Goal: Task Accomplishment & Management: Manage account settings

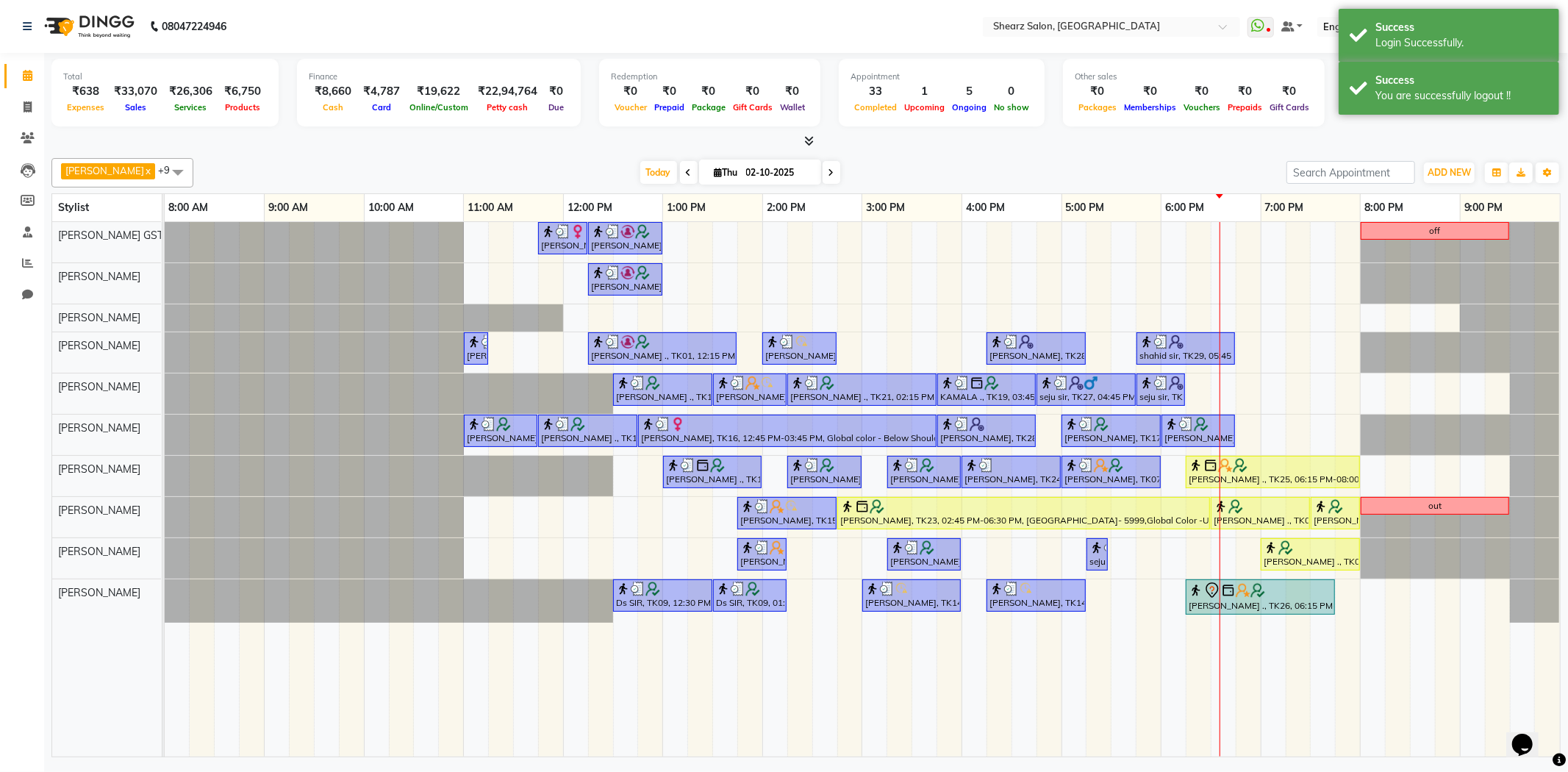
click at [1141, 162] on div "Today Thu 02-10-2025" at bounding box center [739, 172] width 1078 height 22
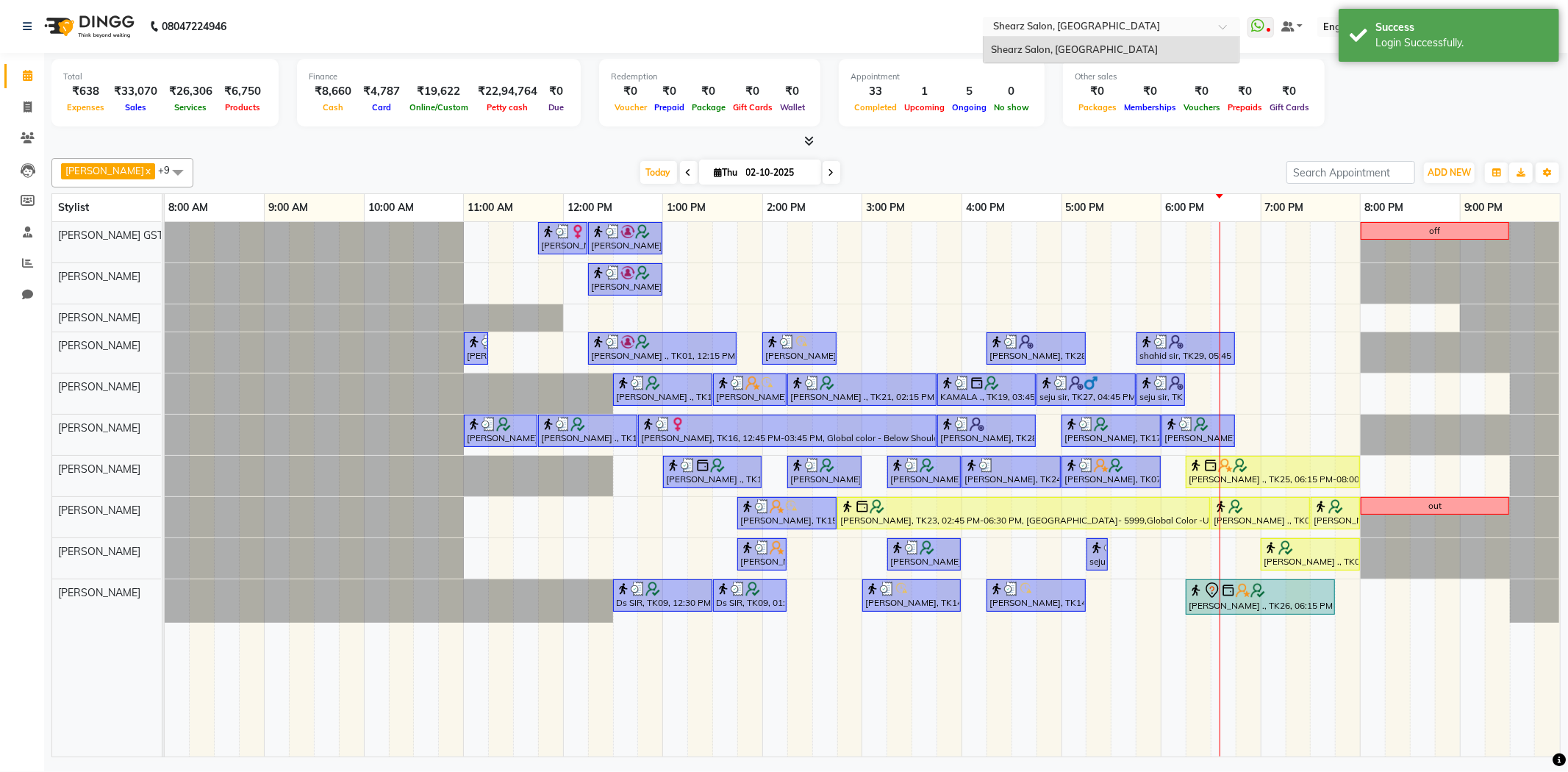
click at [1219, 31] on div at bounding box center [1112, 28] width 257 height 15
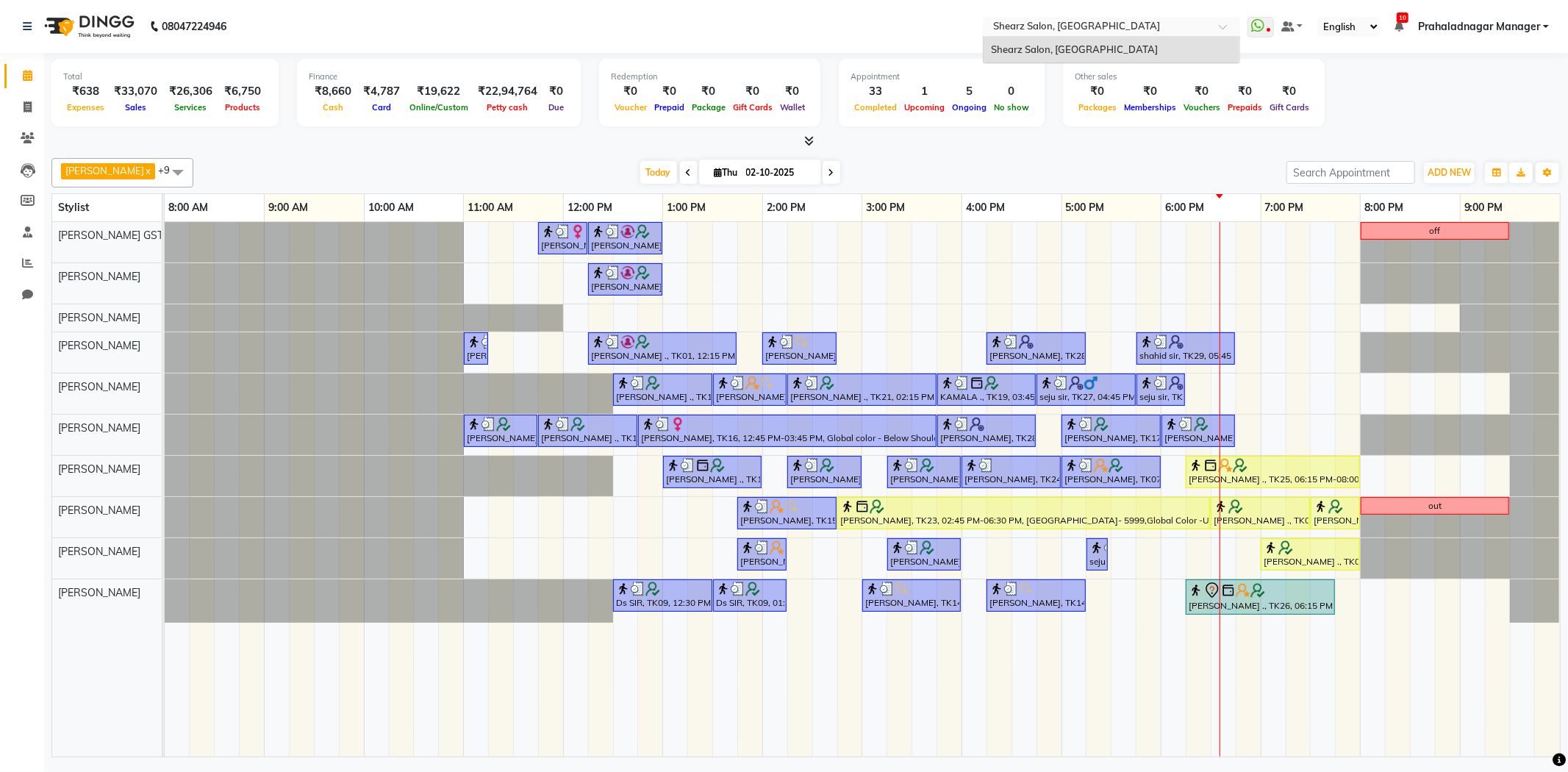
drag, startPoint x: 1192, startPoint y: 25, endPoint x: 1226, endPoint y: 25, distance: 34.0
click at [1192, 25] on input "text" at bounding box center [1096, 28] width 213 height 15
click at [1192, 25] on input "text" at bounding box center [1096, 28] width 213 height 15
click at [1188, 36] on ng-dropdown-panel "Shearz Salon, [GEOGRAPHIC_DATA]" at bounding box center [1112, 49] width 257 height 28
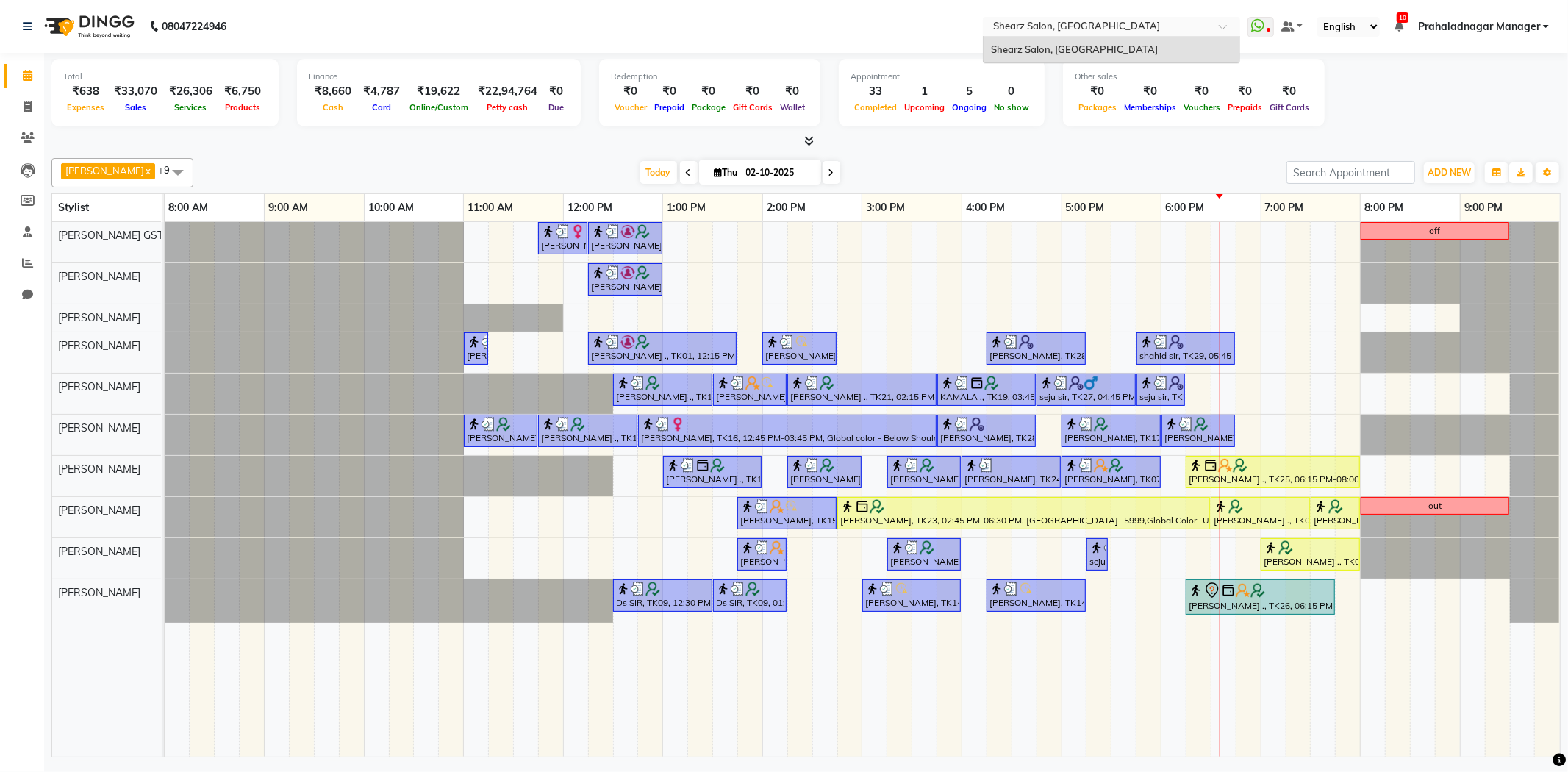
click at [1202, 29] on input "text" at bounding box center [1096, 28] width 213 height 15
click at [1216, 25] on div at bounding box center [1112, 28] width 257 height 15
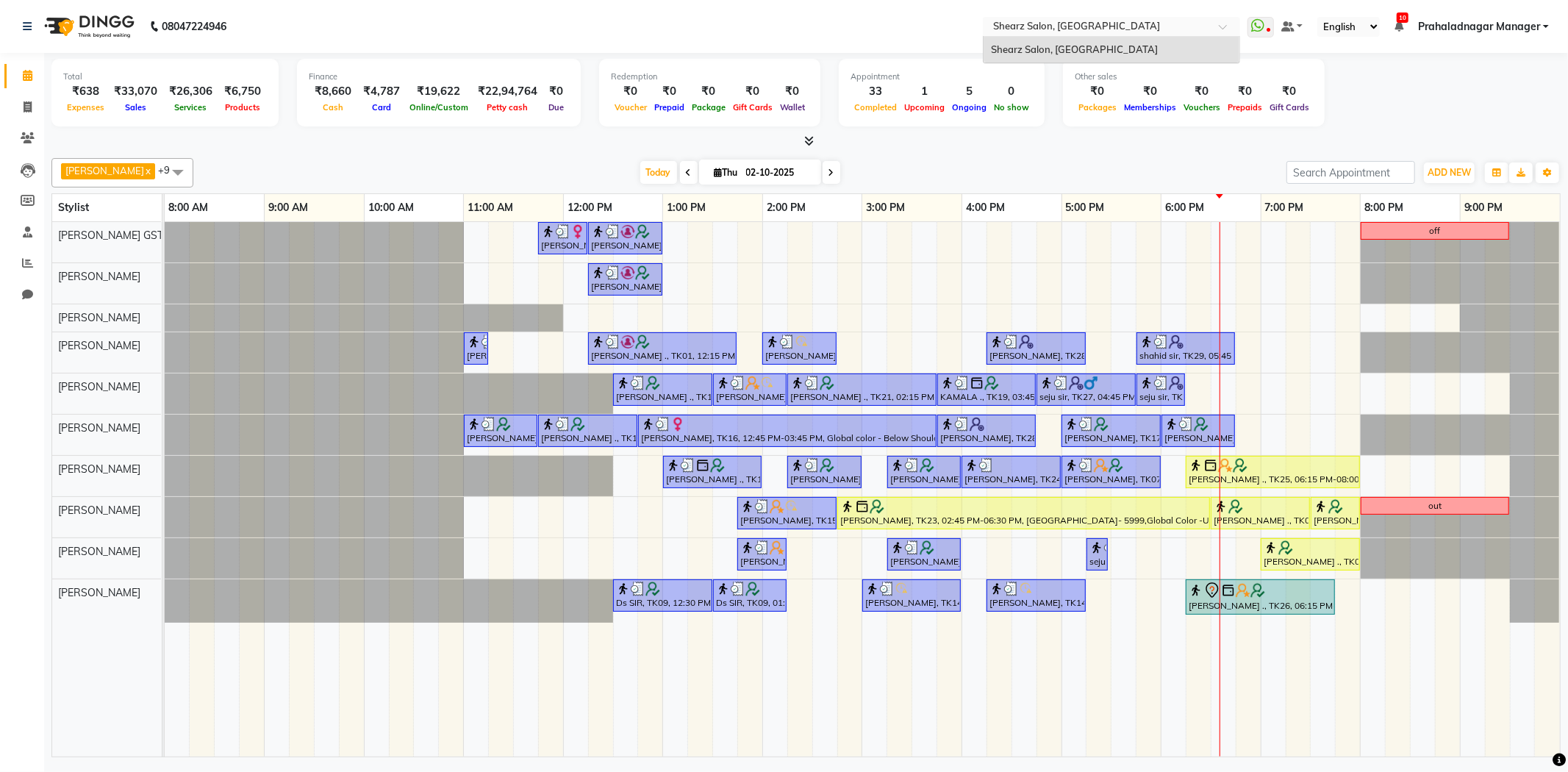
click at [1478, 32] on span "Prahaladnagar Manager" at bounding box center [1478, 27] width 122 height 16
click at [1135, 28] on input "text" at bounding box center [1096, 28] width 213 height 15
click at [25, 263] on icon at bounding box center [27, 263] width 11 height 11
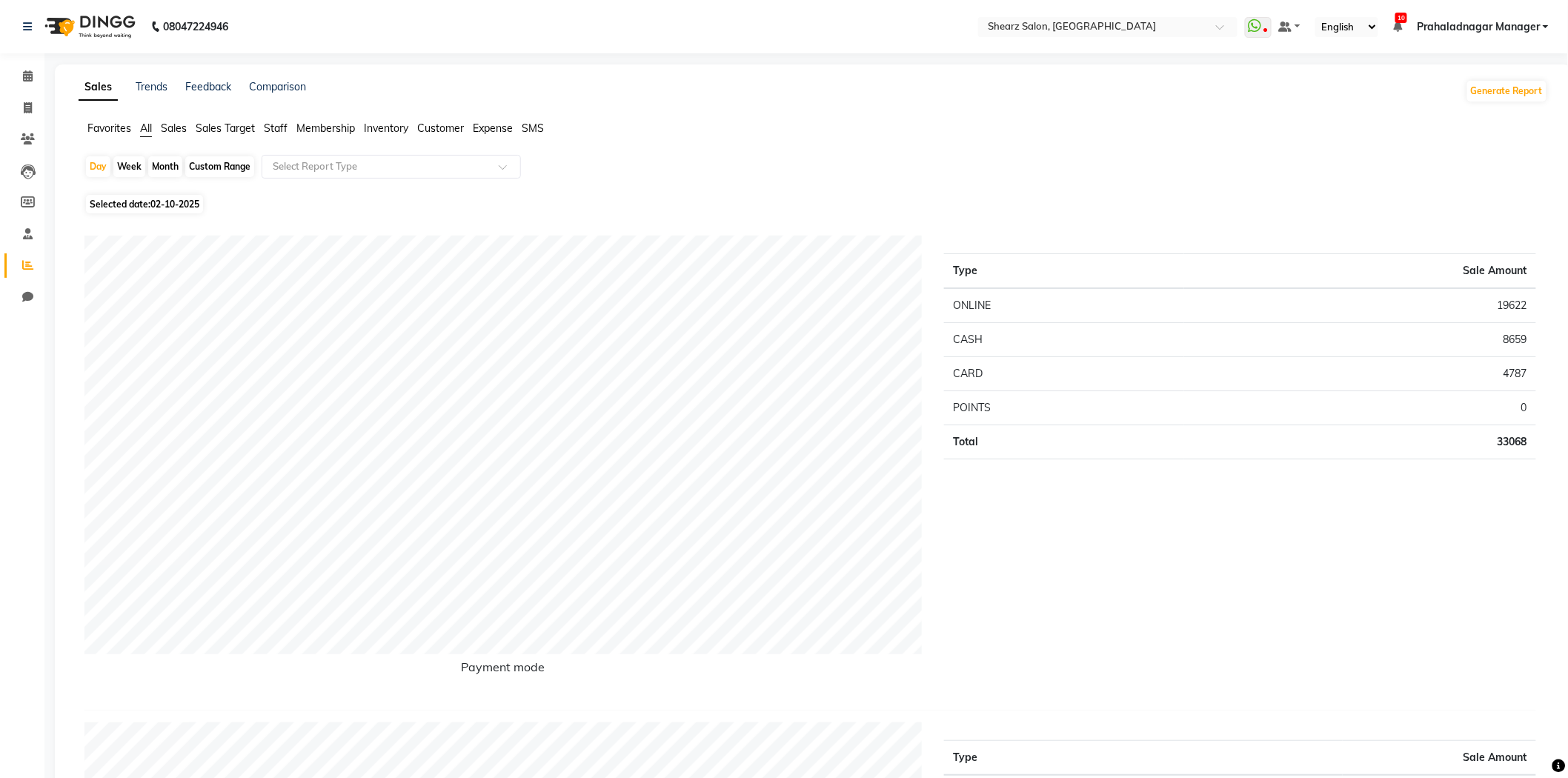
click at [173, 127] on span "Sales" at bounding box center [173, 128] width 26 height 14
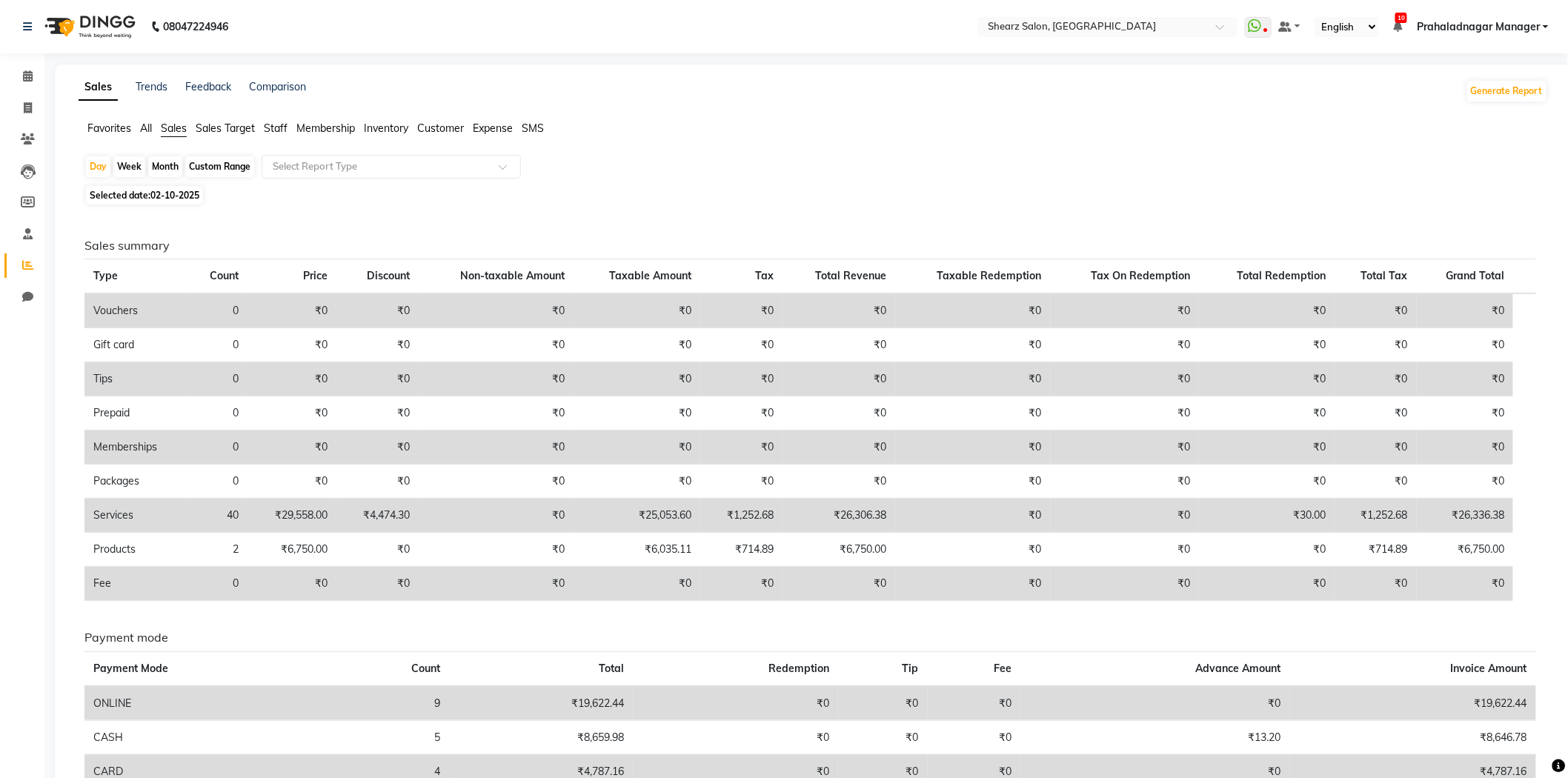
click at [249, 171] on div "Custom Range" at bounding box center [219, 167] width 69 height 21
select select "10"
select select "2025"
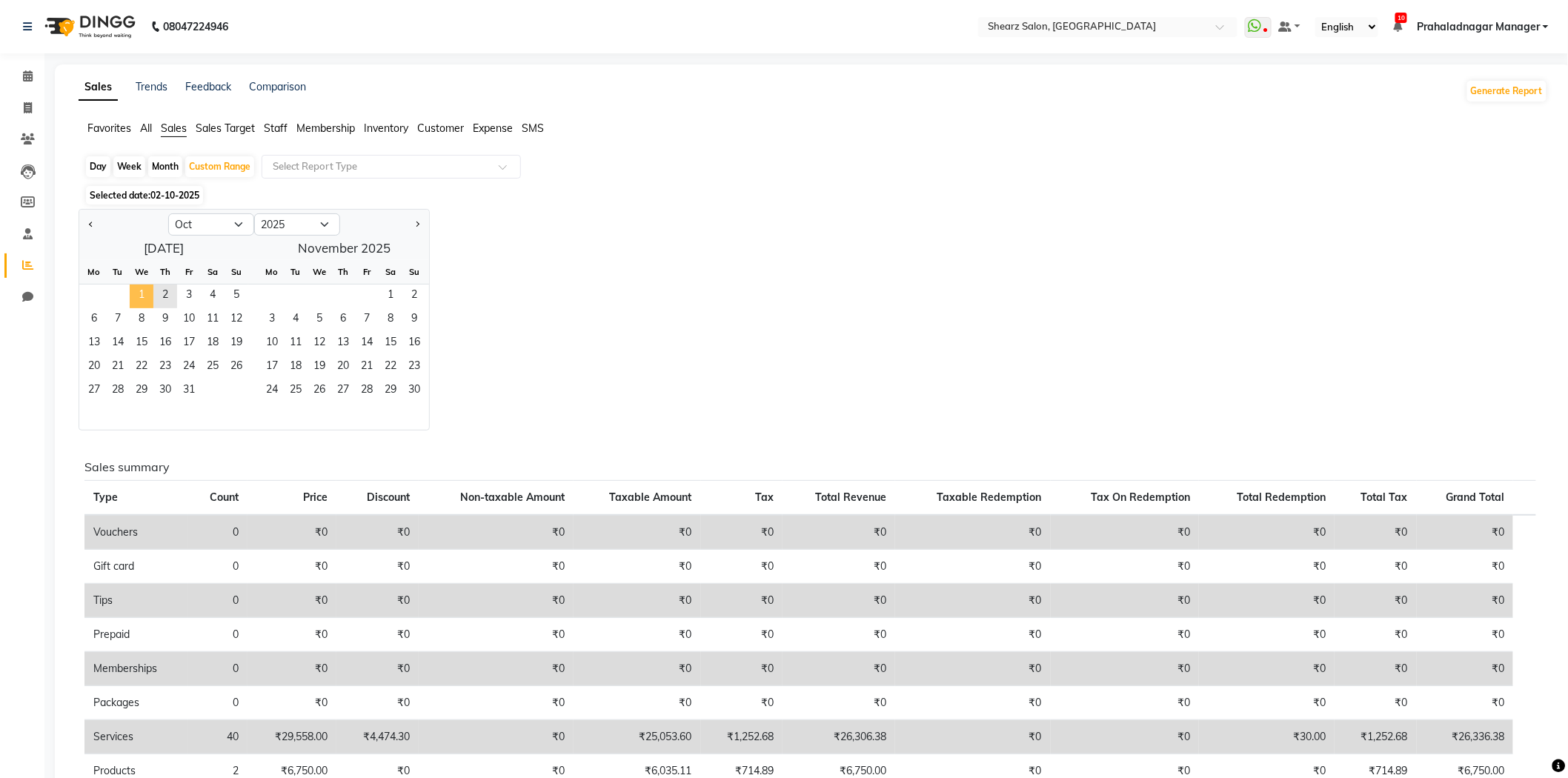
click at [130, 292] on span "1" at bounding box center [141, 296] width 23 height 23
click at [166, 293] on span "2" at bounding box center [164, 296] width 23 height 23
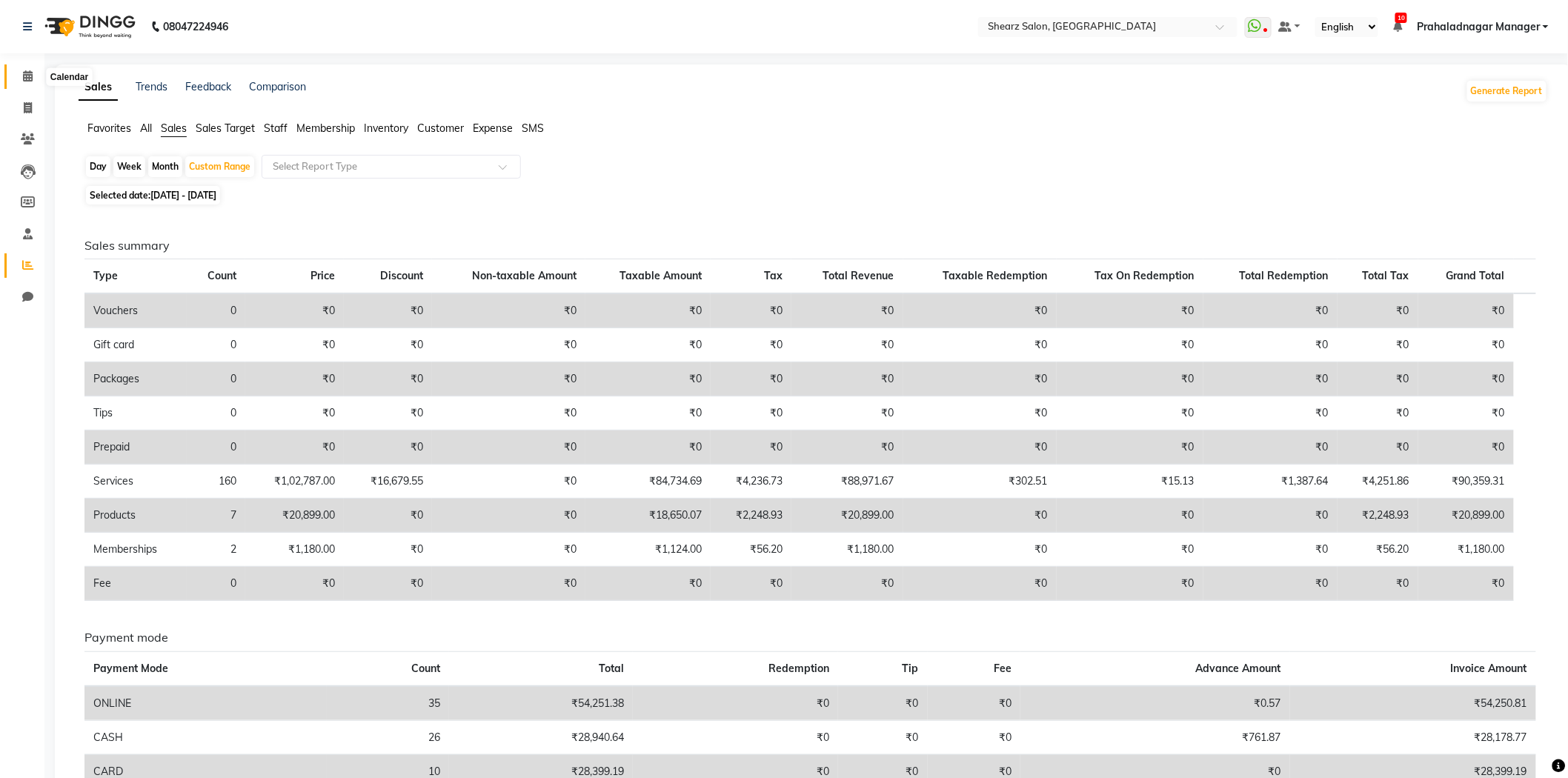
click at [22, 84] on span at bounding box center [28, 76] width 26 height 17
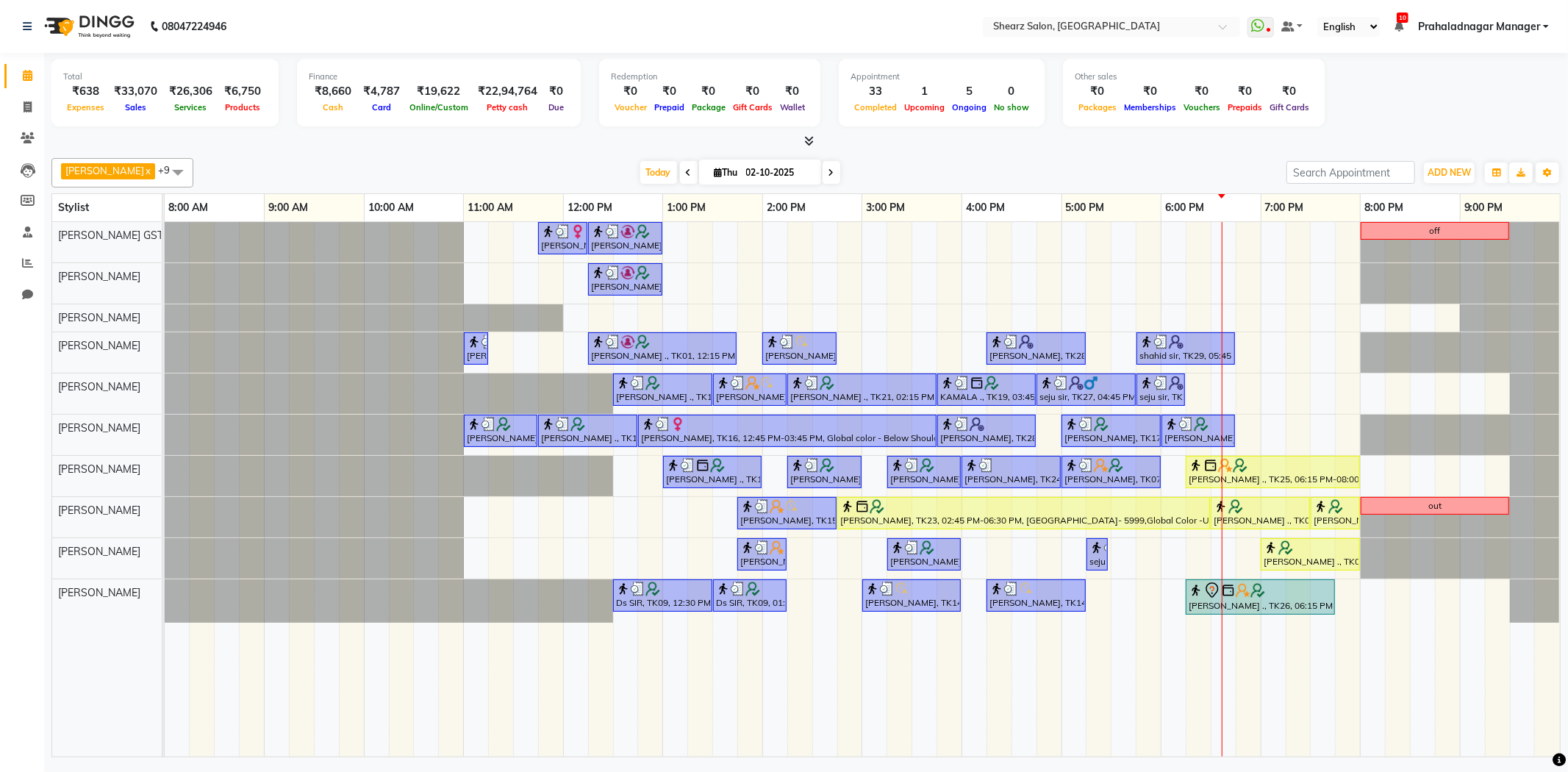
click at [1460, 34] on ul "WhatsApp Status ✕ Status: Disconnected Most Recent Message: [DATE] 10:57 AM Rec…" at bounding box center [1401, 27] width 309 height 20
click at [1232, 17] on div "Select Location × [GEOGRAPHIC_DATA], [GEOGRAPHIC_DATA]" at bounding box center [1112, 27] width 257 height 20
click at [1231, 22] on div at bounding box center [1112, 28] width 257 height 15
click at [1225, 21] on div at bounding box center [1112, 28] width 257 height 15
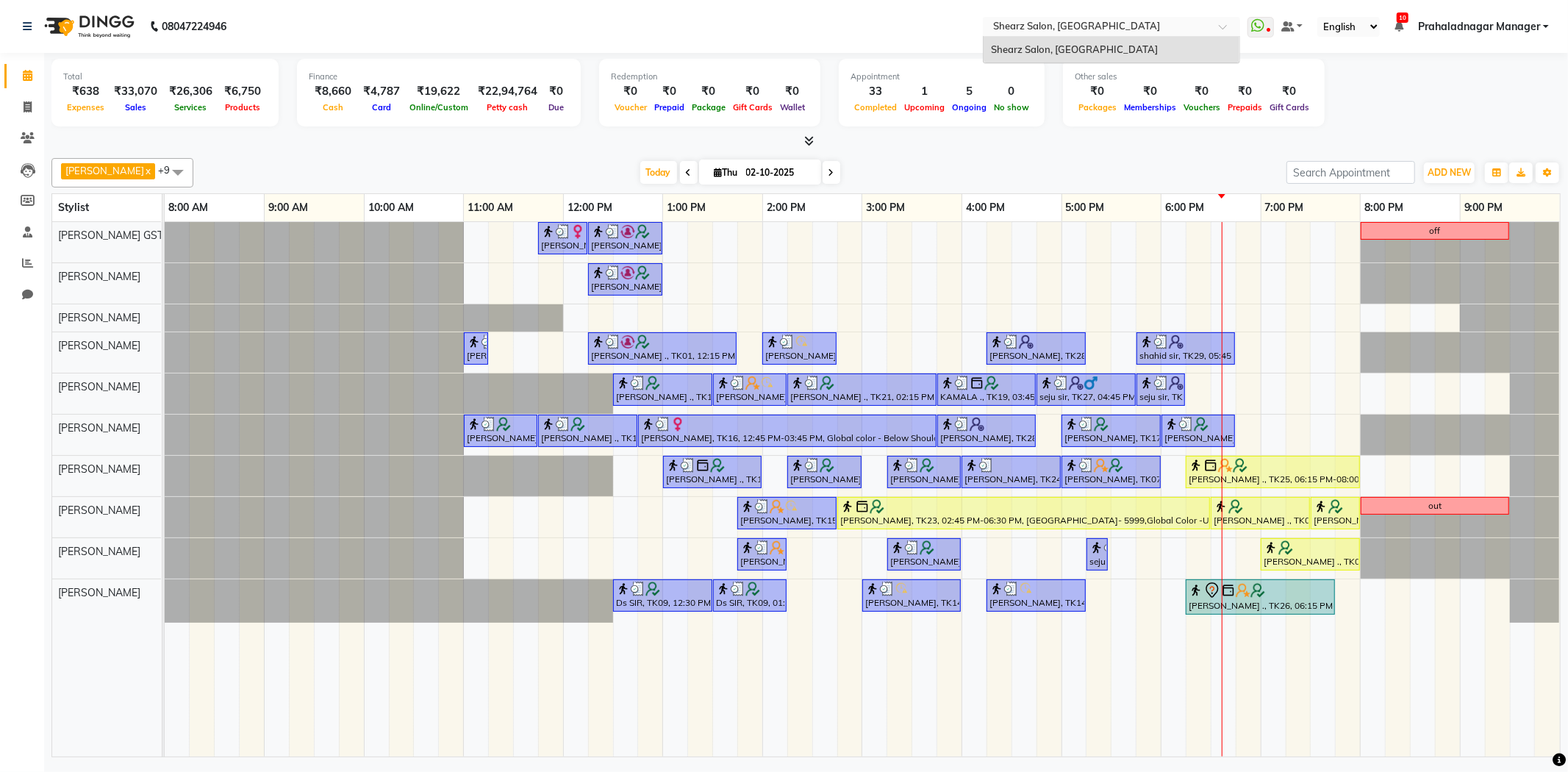
click at [1224, 21] on div at bounding box center [1112, 28] width 257 height 15
drag, startPoint x: 1224, startPoint y: 20, endPoint x: 1371, endPoint y: 39, distance: 148.2
click at [1225, 21] on div at bounding box center [1112, 28] width 257 height 15
click at [1517, 29] on span "Prahaladnagar Manager" at bounding box center [1478, 27] width 122 height 16
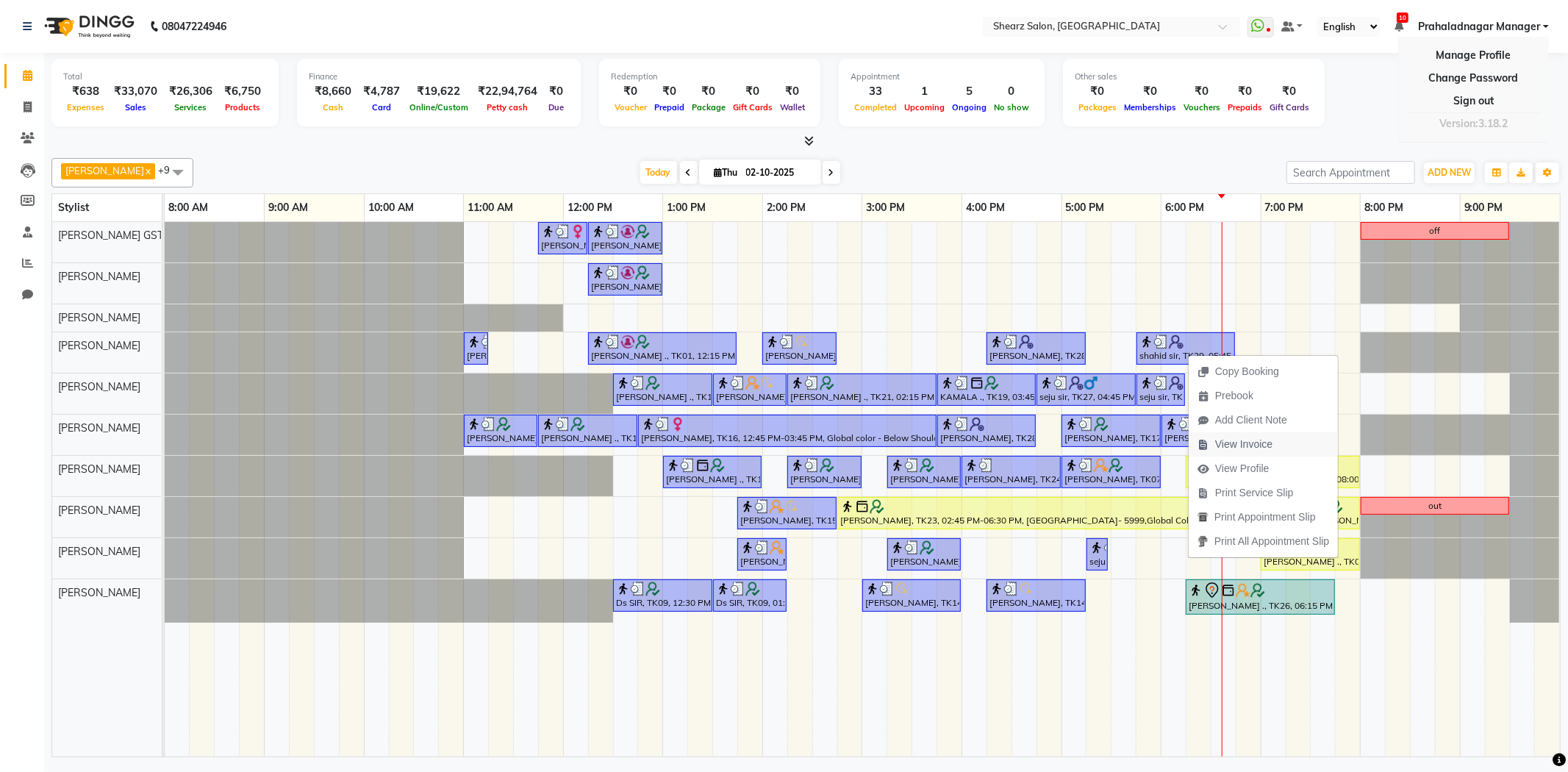
click at [1213, 442] on span "View Invoice" at bounding box center [1235, 444] width 93 height 24
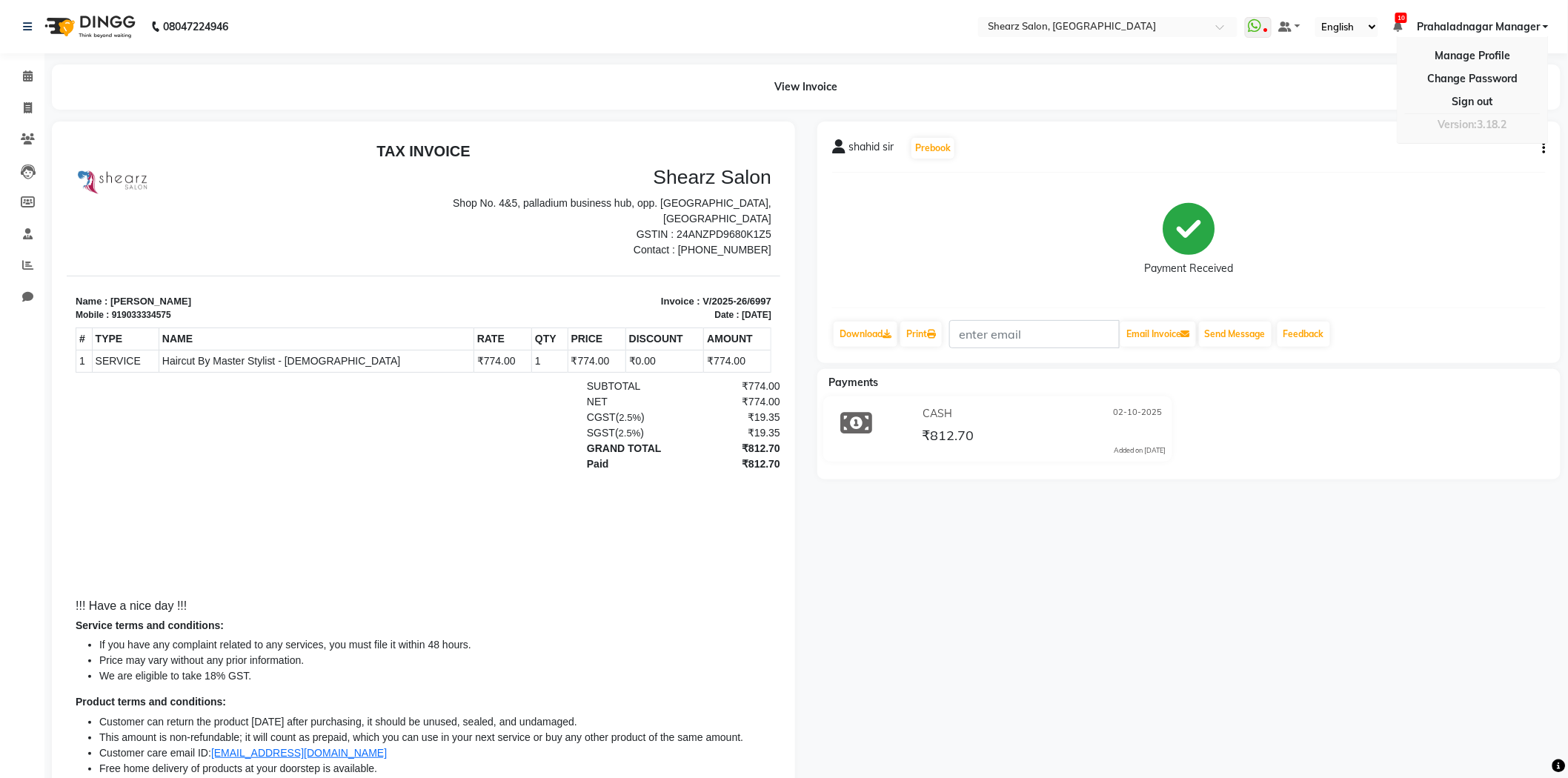
click at [1542, 158] on div "shahid sir Prebook" at bounding box center [1189, 148] width 713 height 23
click at [1542, 153] on button "button" at bounding box center [1542, 149] width 9 height 16
click at [5, 72] on link "Calendar" at bounding box center [22, 76] width 35 height 24
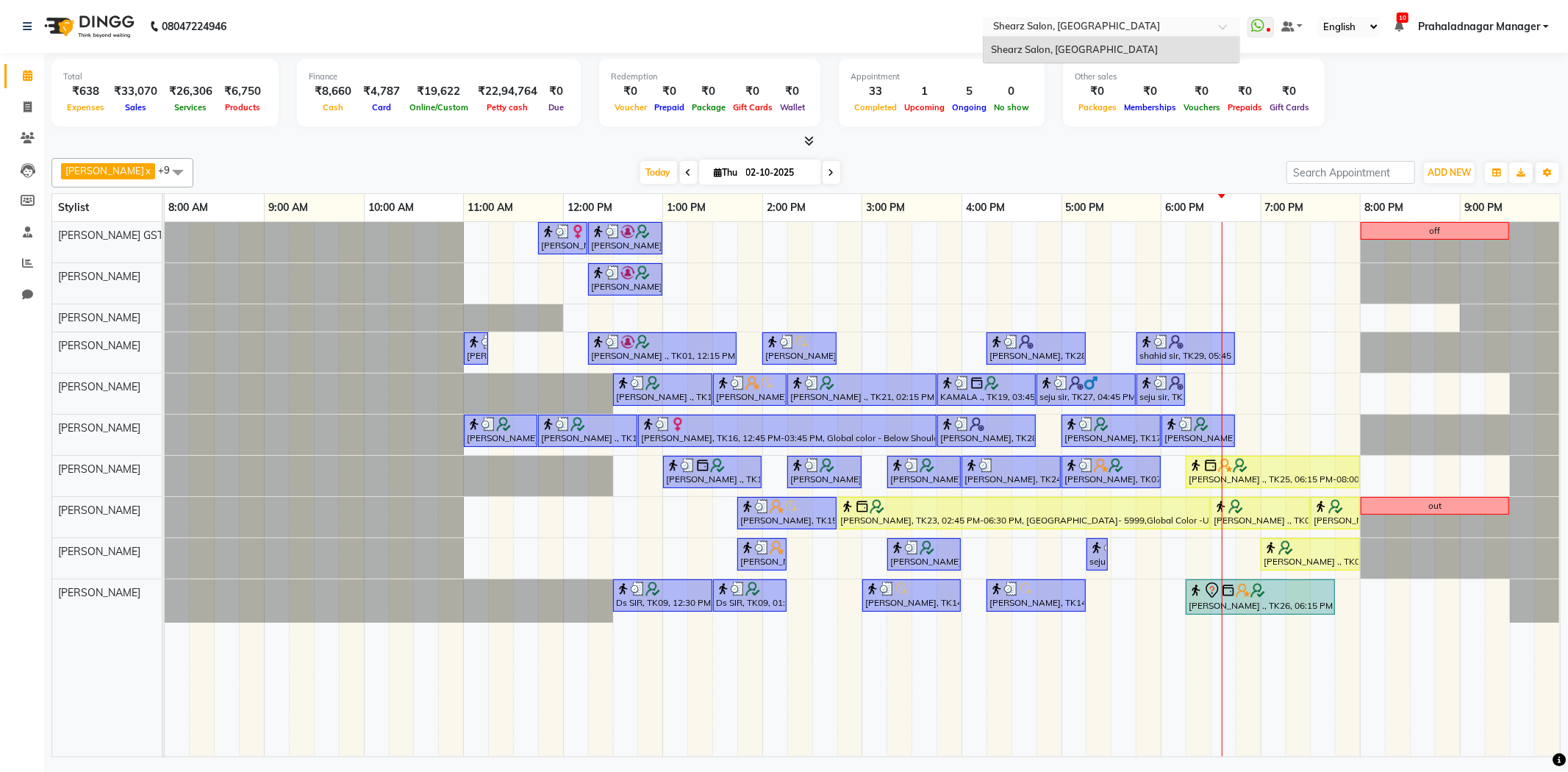
click at [1231, 23] on span at bounding box center [1228, 31] width 19 height 15
click at [1512, 29] on span "Prahaladnagar Manager" at bounding box center [1478, 27] width 122 height 16
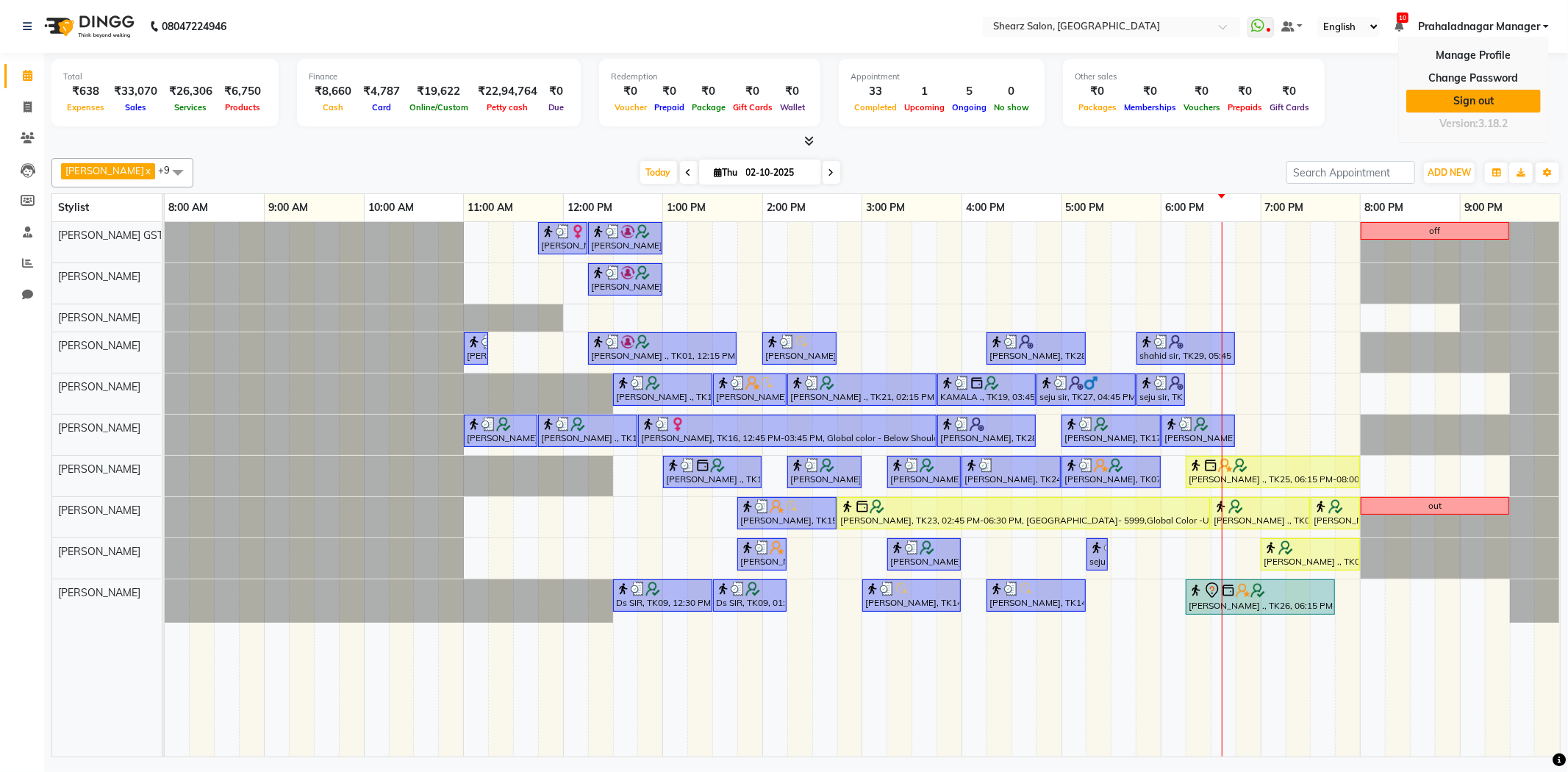
click at [1497, 101] on link "Sign out" at bounding box center [1474, 101] width 135 height 22
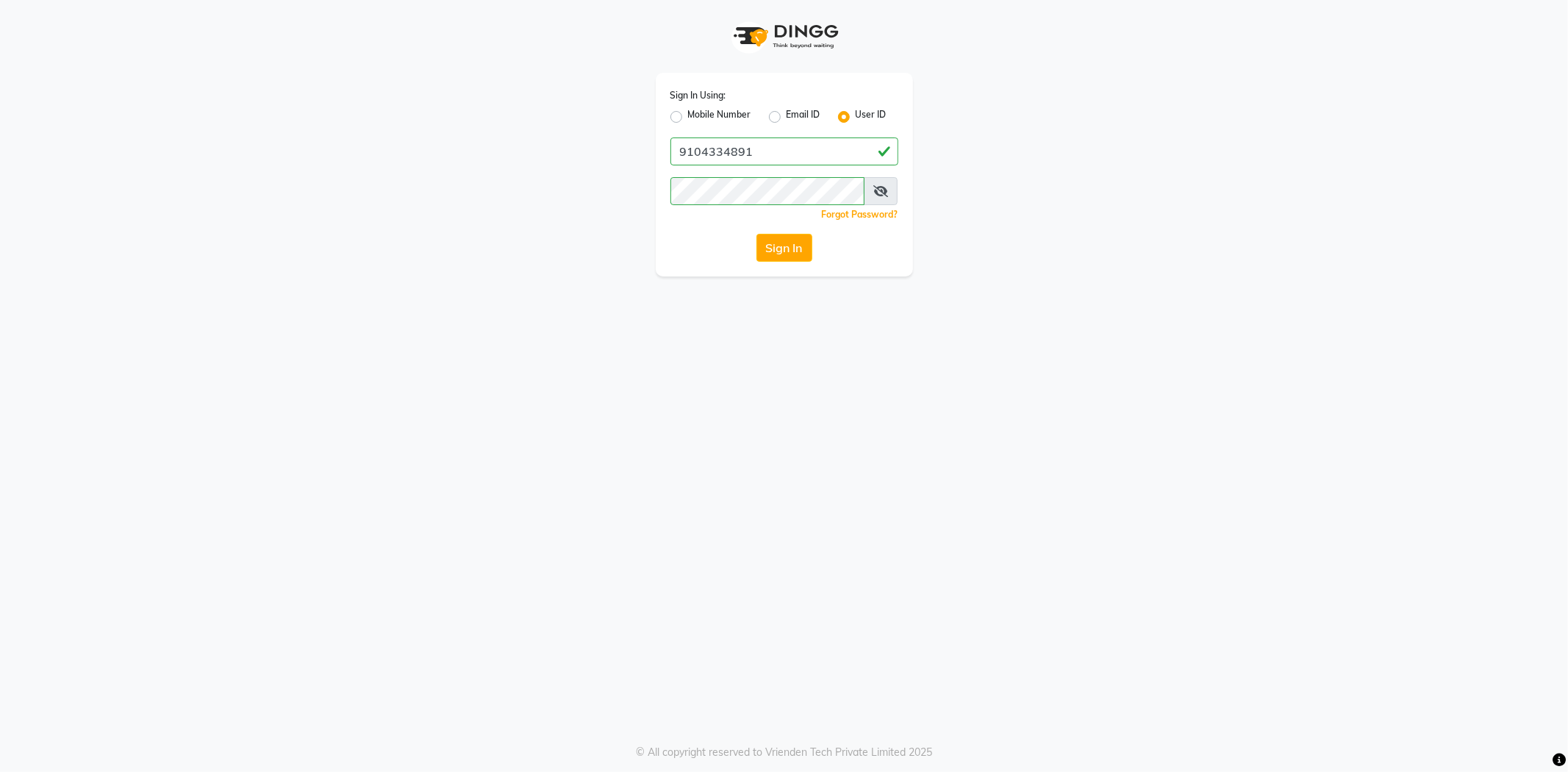
click at [709, 114] on label "Mobile Number" at bounding box center [720, 117] width 63 height 18
click at [697, 114] on input "Mobile Number" at bounding box center [693, 112] width 10 height 10
radio input "true"
radio input "false"
click at [769, 138] on input "Username" at bounding box center [809, 151] width 179 height 28
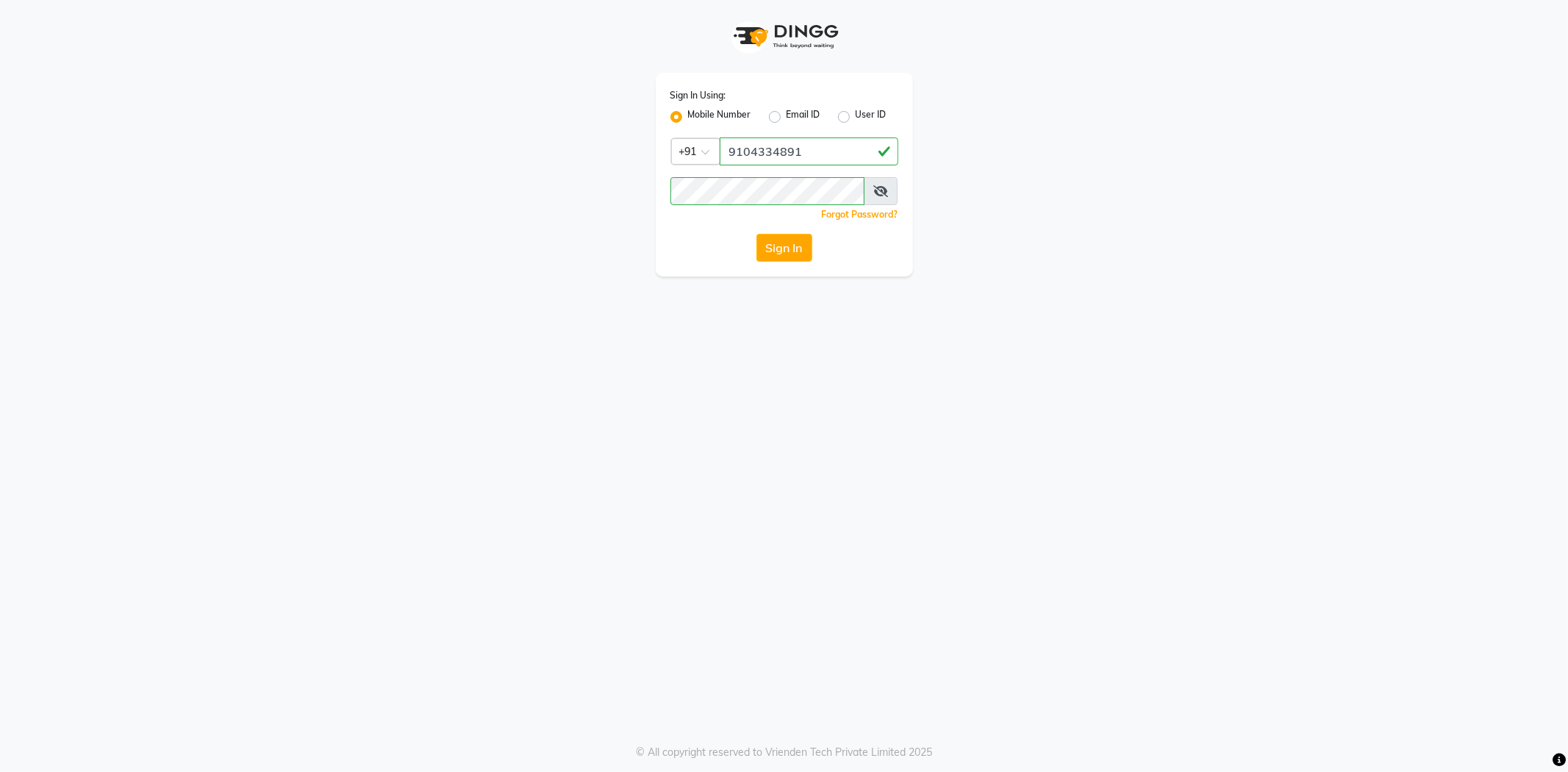
click at [787, 152] on input "9104334891" at bounding box center [809, 151] width 179 height 28
type input "7788994224"
click at [797, 261] on button "Sign In" at bounding box center [784, 247] width 56 height 28
